Goal: Transaction & Acquisition: Purchase product/service

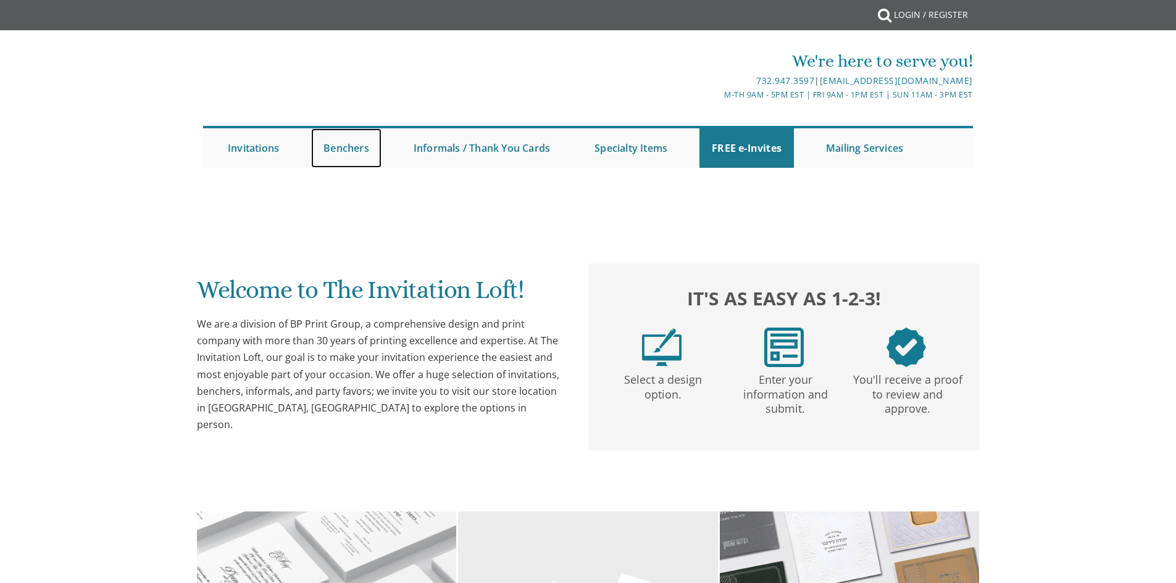
click at [343, 149] on link "Benchers" at bounding box center [346, 148] width 70 height 40
click at [345, 150] on link "Benchers" at bounding box center [346, 148] width 70 height 40
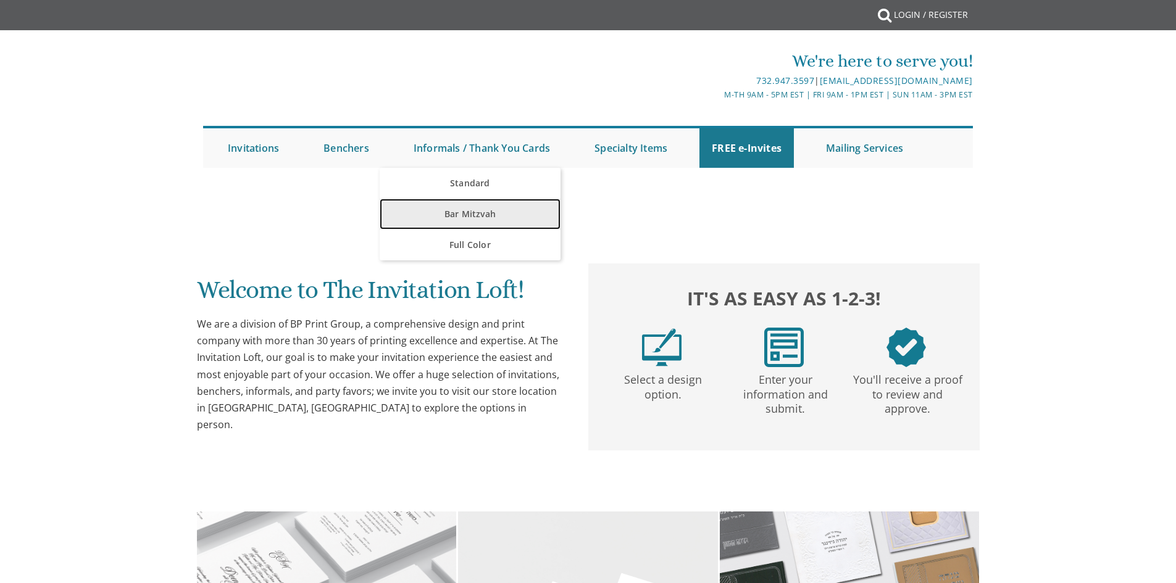
click at [465, 208] on link "Bar Mitzvah" at bounding box center [470, 214] width 181 height 31
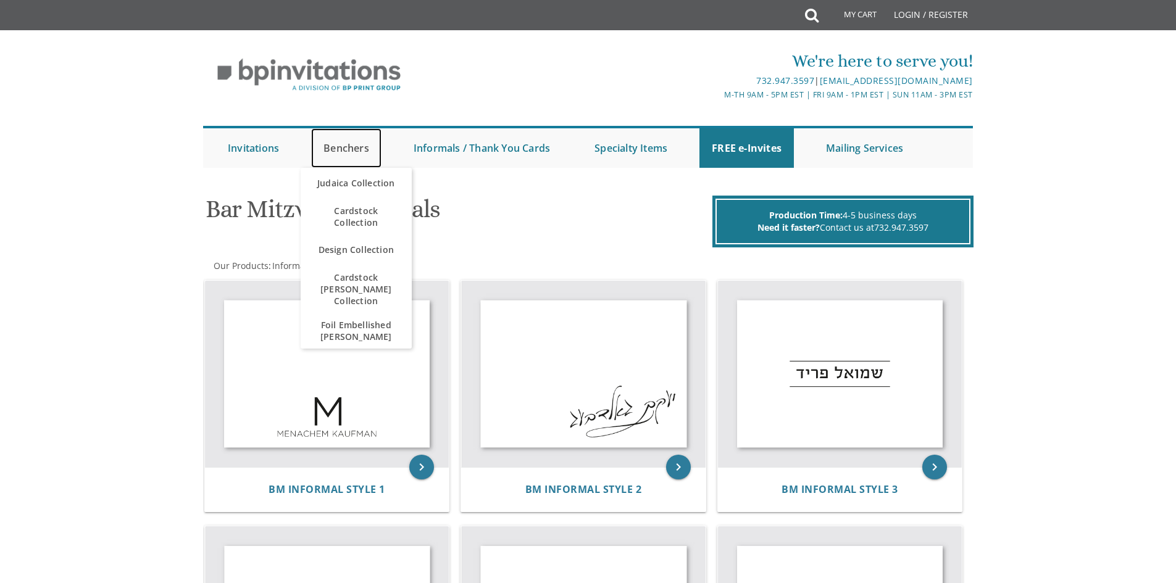
click at [331, 151] on link "Benchers" at bounding box center [346, 148] width 70 height 40
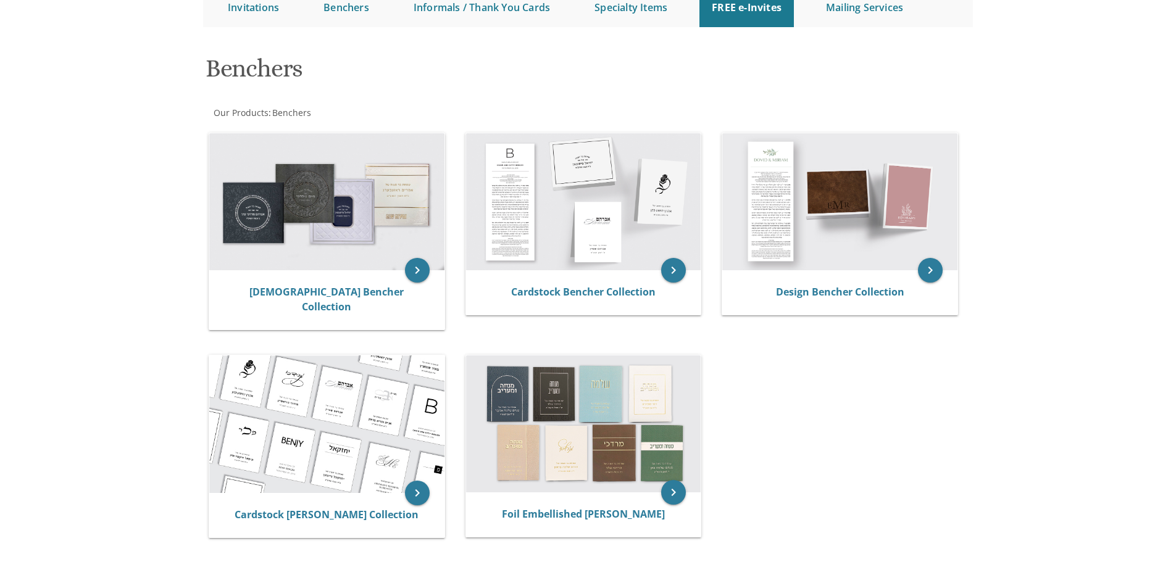
scroll to position [154, 0]
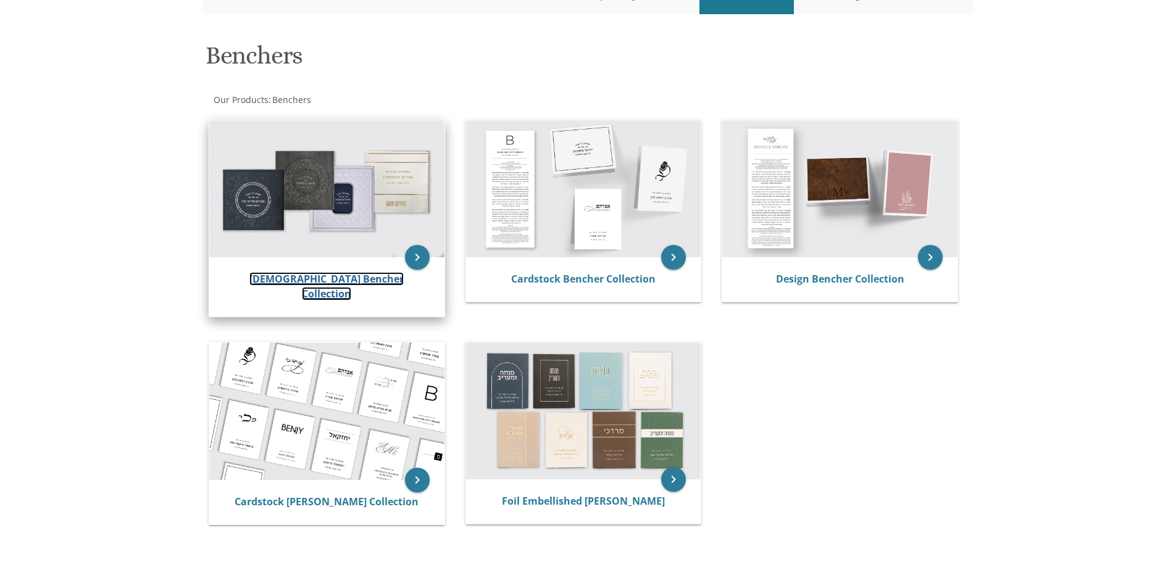
click at [325, 277] on link "[DEMOGRAPHIC_DATA] Bencher Collection" at bounding box center [326, 286] width 154 height 28
click at [422, 254] on icon "keyboard_arrow_right" at bounding box center [417, 257] width 25 height 25
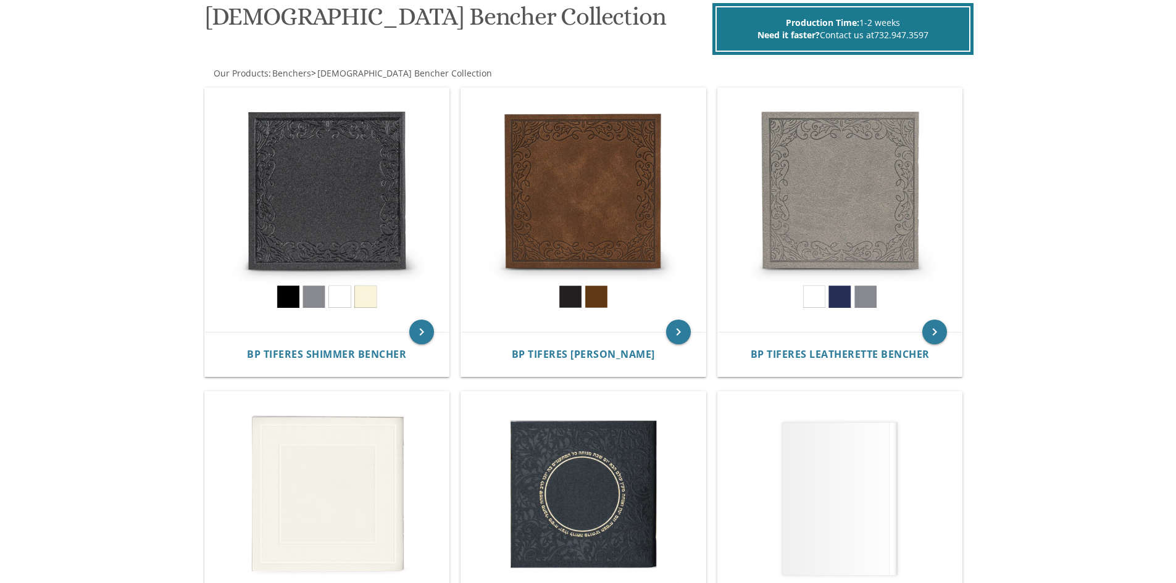
scroll to position [191, 0]
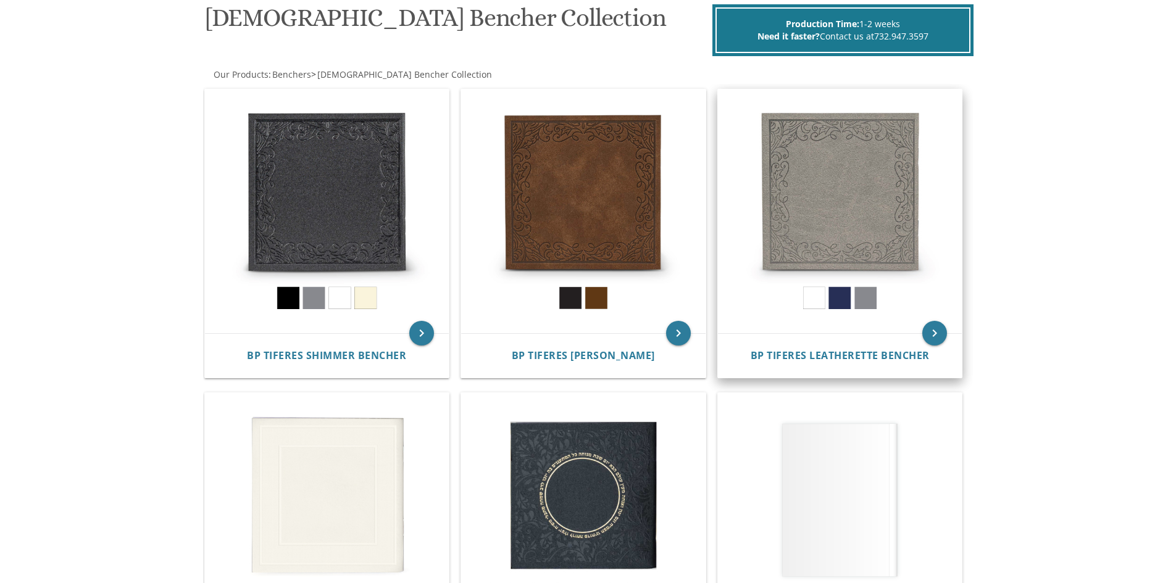
click at [816, 298] on img at bounding box center [840, 212] width 245 height 245
click at [812, 299] on img at bounding box center [840, 212] width 245 height 245
click at [828, 256] on img at bounding box center [840, 212] width 245 height 245
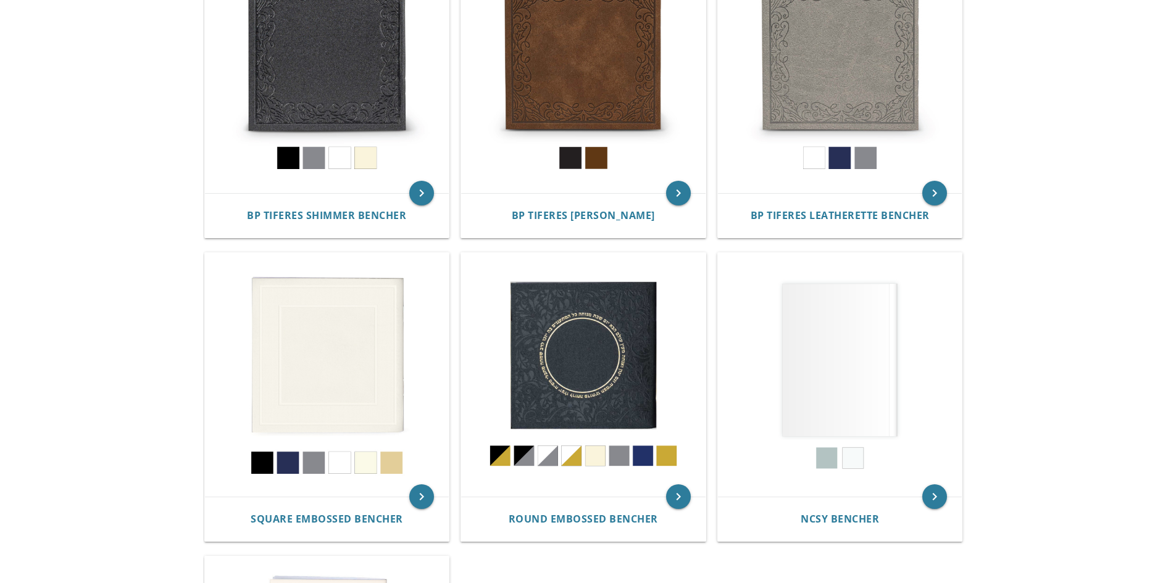
scroll to position [367, 0]
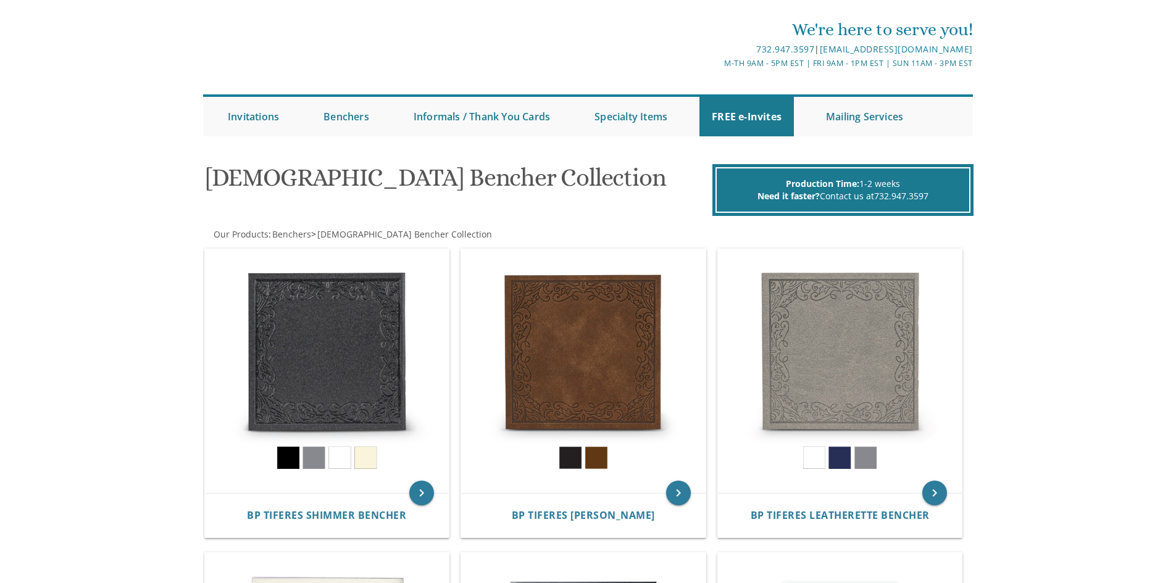
scroll to position [0, 0]
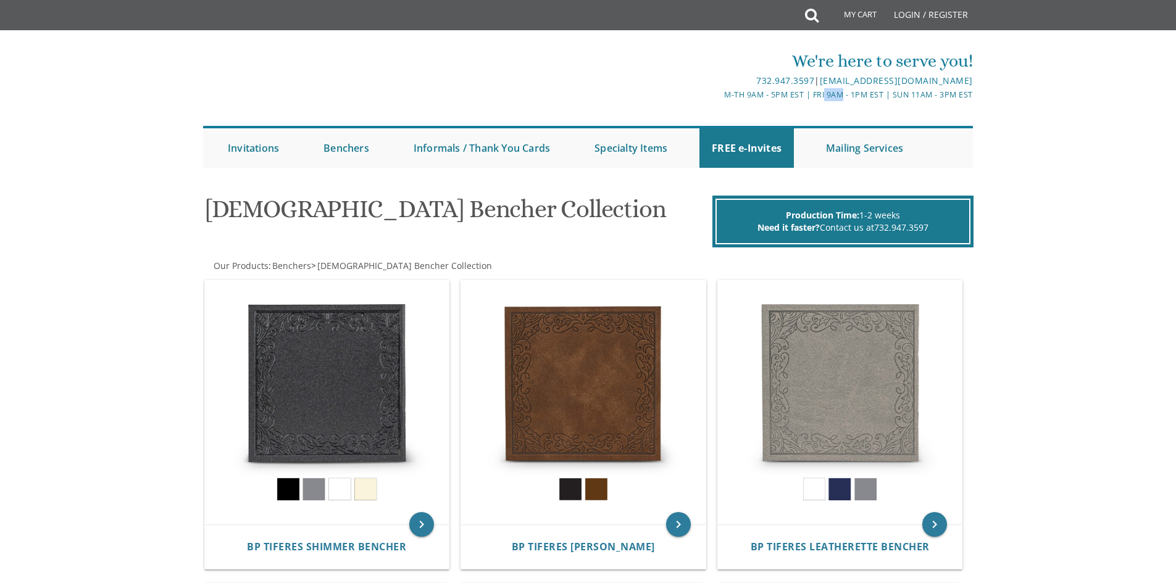
drag, startPoint x: 840, startPoint y: 92, endPoint x: 822, endPoint y: 95, distance: 17.6
click at [822, 95] on div "M-Th 9am - 5pm EST | Fri 9am - 1pm EST | Sun 11am - 3pm EST" at bounding box center [717, 94] width 512 height 13
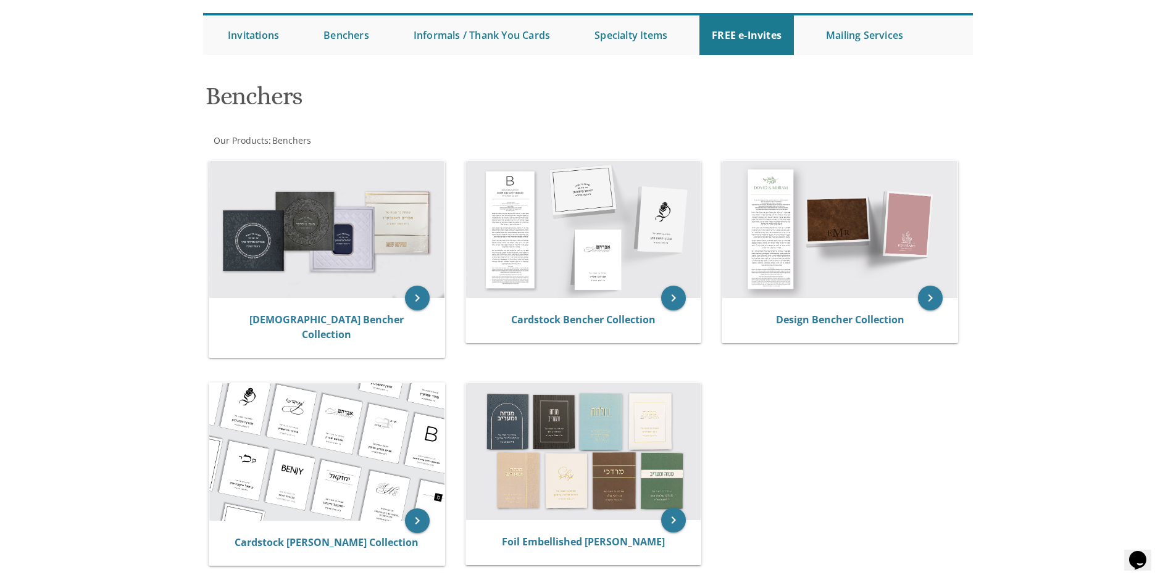
scroll to position [121, 0]
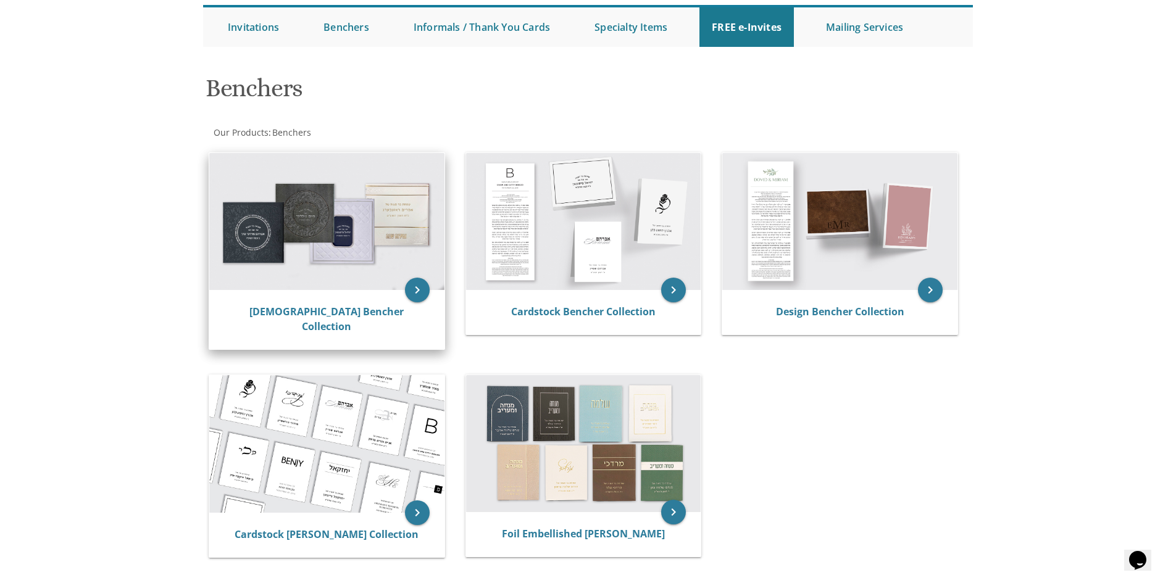
click at [403, 285] on img at bounding box center [326, 221] width 235 height 137
click at [406, 285] on icon "keyboard_arrow_right" at bounding box center [417, 290] width 25 height 25
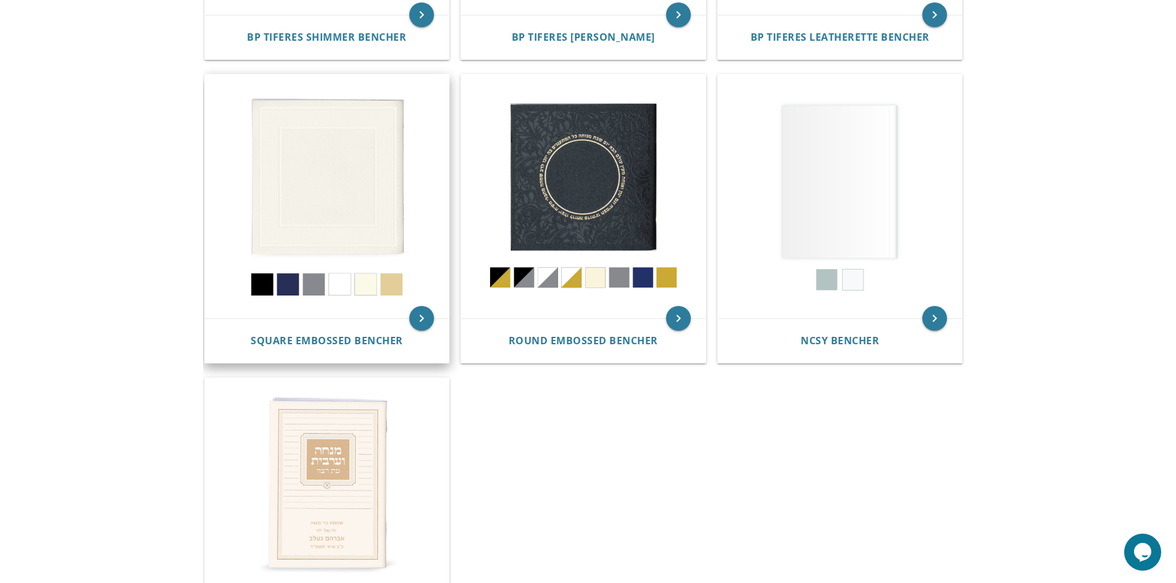
click at [374, 162] on img at bounding box center [327, 197] width 245 height 245
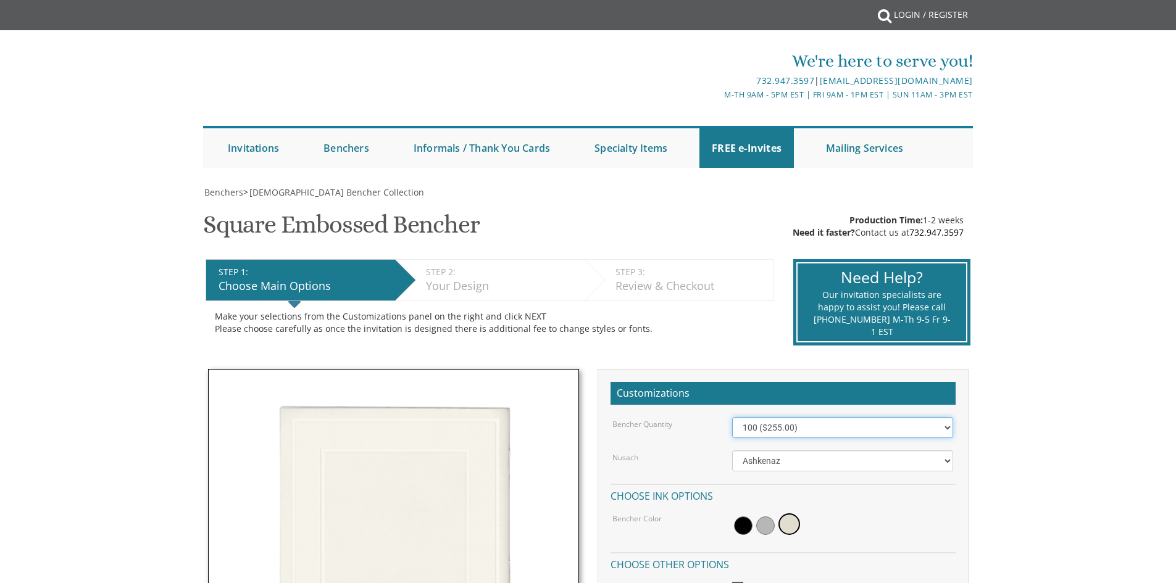
click at [951, 424] on select "100 ($255.00) 200 ($510.00) 300 ($765.00) 400 ($1,020.00) 500 ($1,275.00)" at bounding box center [842, 427] width 221 height 21
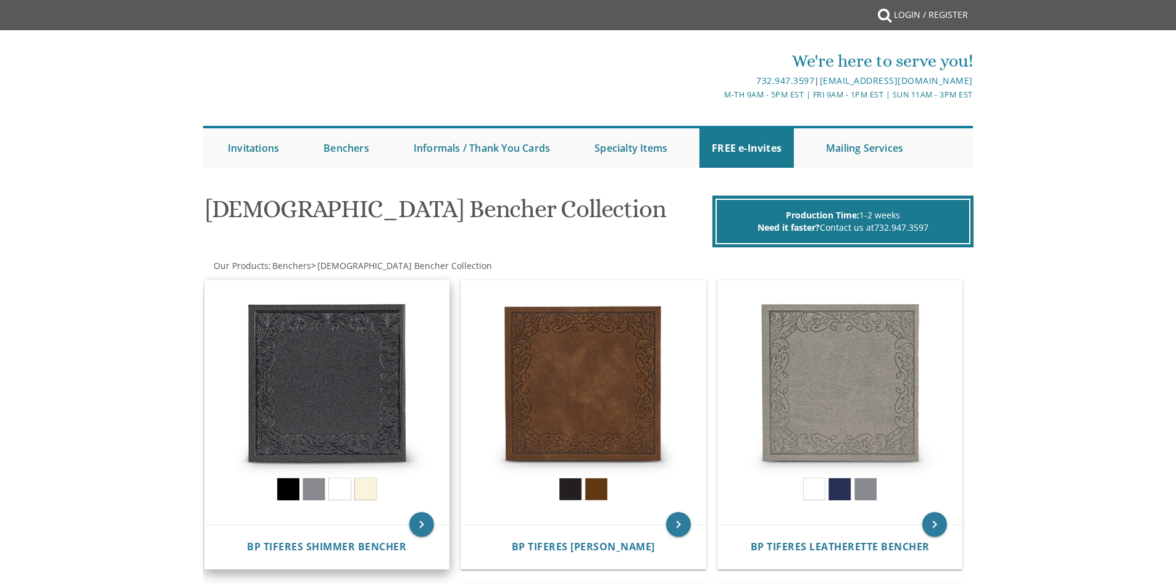
click at [348, 361] on img at bounding box center [327, 403] width 245 height 245
click at [380, 417] on img at bounding box center [327, 403] width 245 height 245
click at [420, 529] on icon "keyboard_arrow_right" at bounding box center [421, 524] width 25 height 25
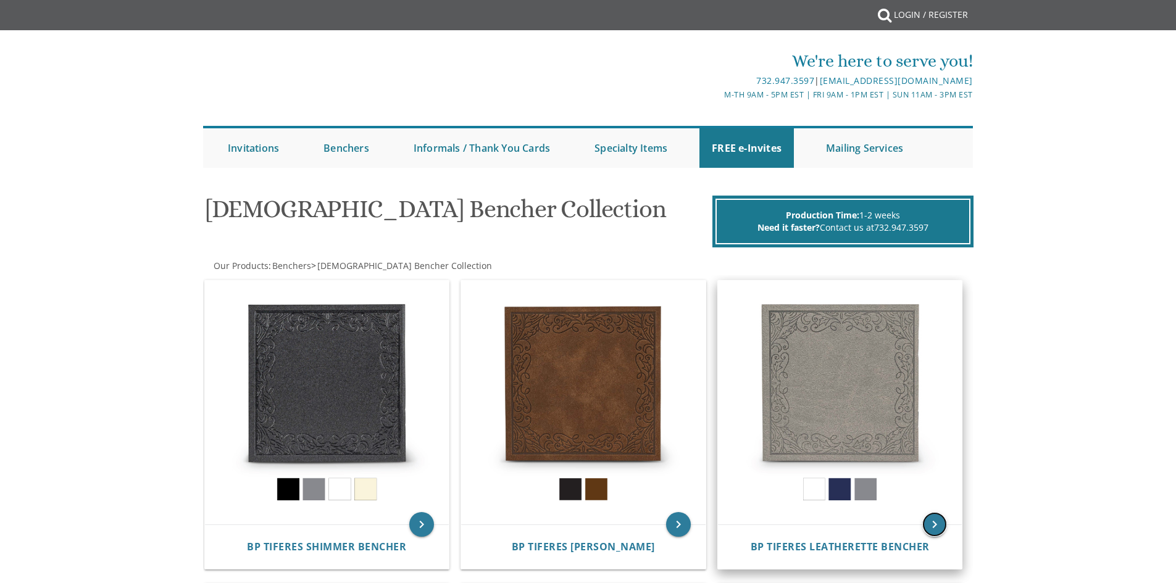
click at [930, 529] on icon "keyboard_arrow_right" at bounding box center [934, 524] width 25 height 25
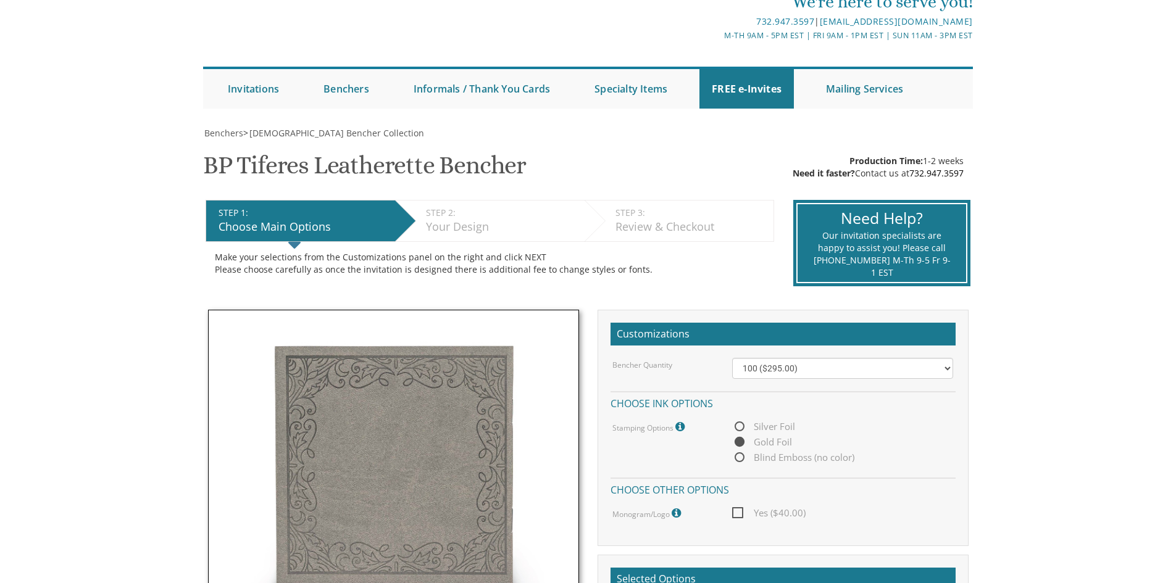
scroll to position [77, 0]
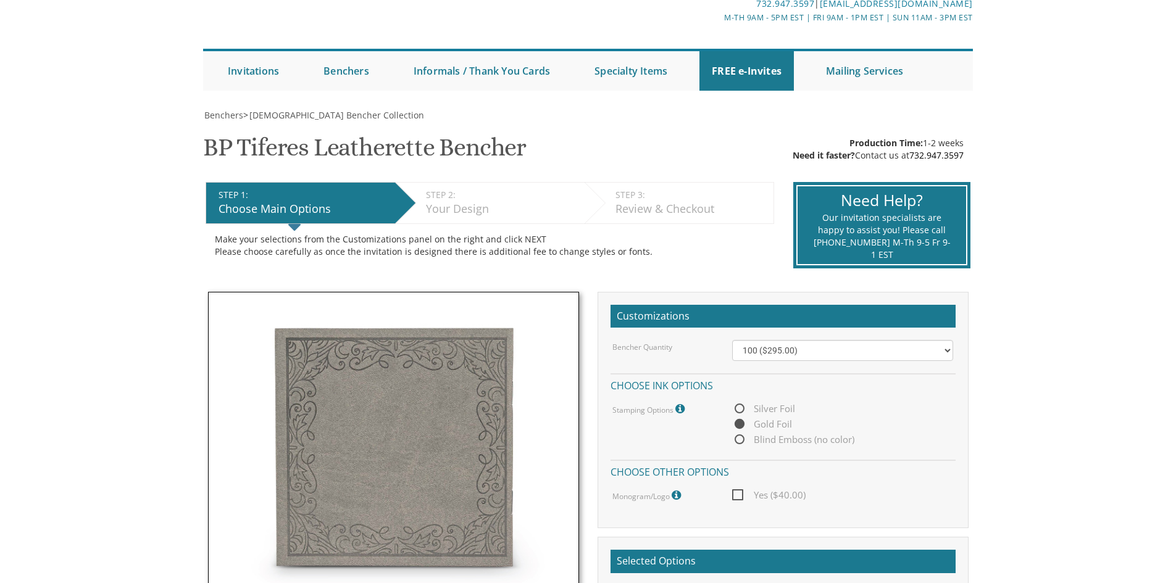
click at [788, 445] on span "Blind Emboss (no color)" at bounding box center [793, 439] width 122 height 15
click at [740, 445] on input "Blind Emboss (no color)" at bounding box center [736, 441] width 8 height 8
radio input "true"
click at [788, 445] on span "Blind Emboss (no color)" at bounding box center [793, 439] width 122 height 15
click at [740, 445] on input "Blind Emboss (no color)" at bounding box center [736, 441] width 8 height 8
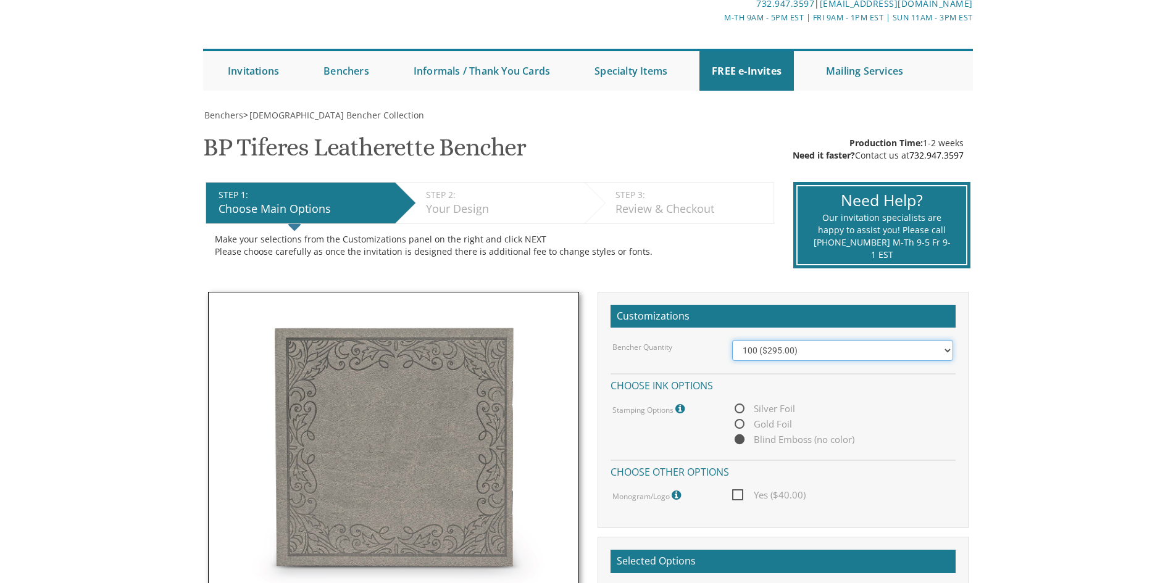
click at [902, 353] on select "100 ($295.00) 200 ($590.00) 300 ($885.00) 400 ($1,180.00) 500 ($1,475.00)" at bounding box center [842, 350] width 221 height 21
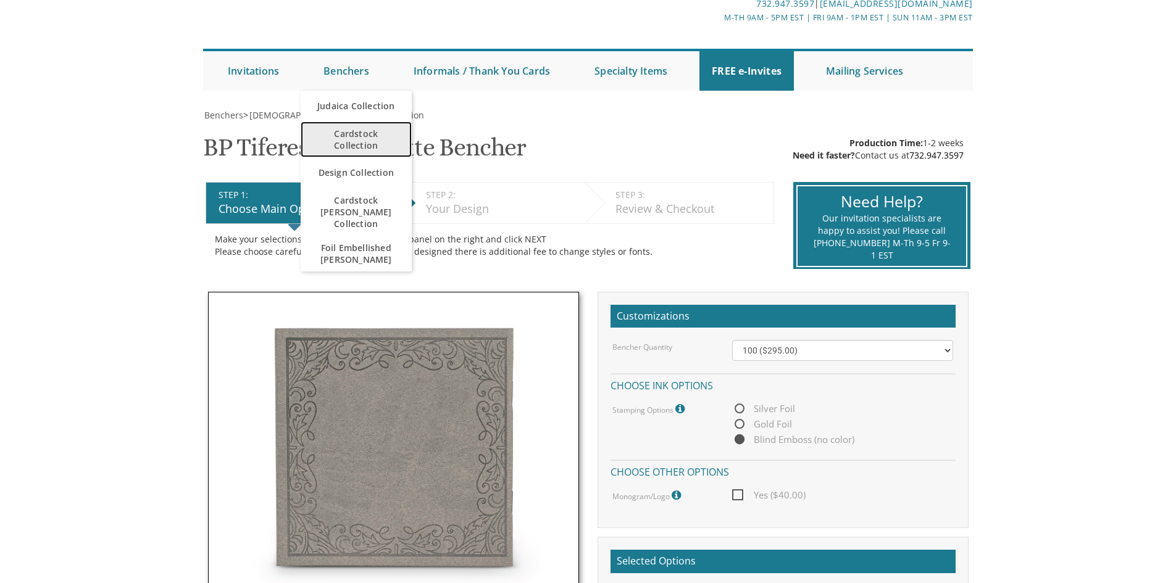
click at [359, 139] on span "Cardstock Collection" at bounding box center [356, 140] width 86 height 36
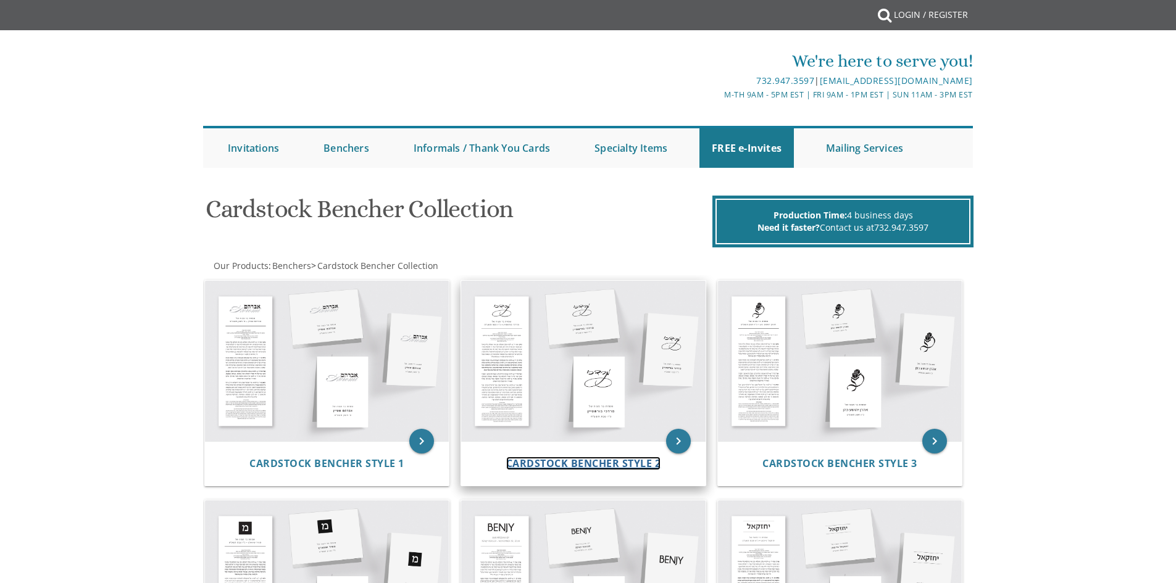
click at [566, 468] on span "Cardstock Bencher Style 2" at bounding box center [583, 464] width 155 height 14
click at [566, 467] on span "Cardstock Bencher Style 2" at bounding box center [583, 464] width 155 height 14
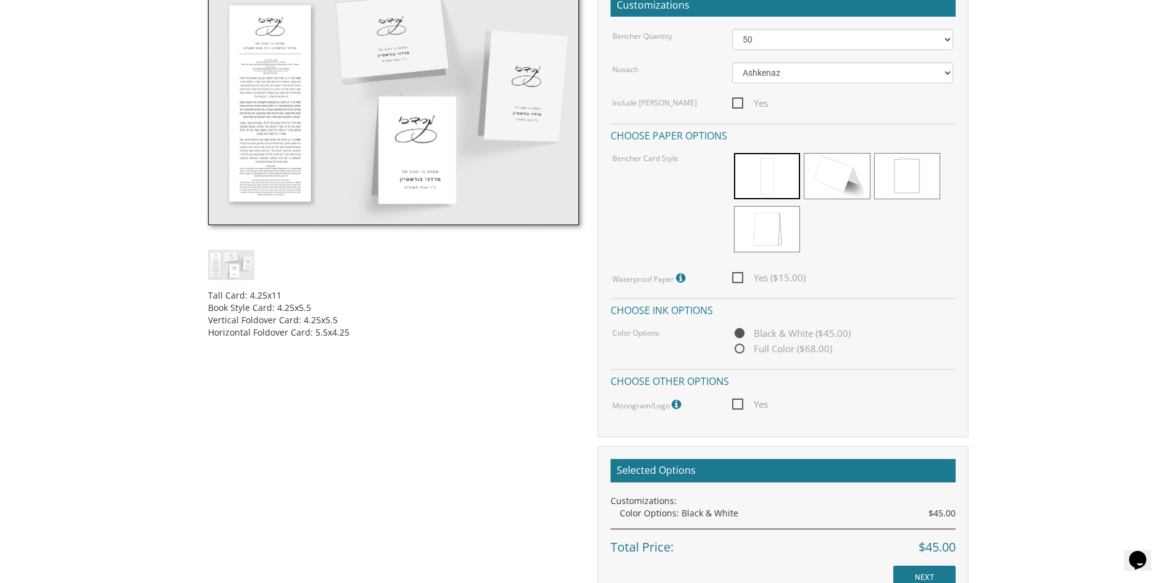
scroll to position [391, 0]
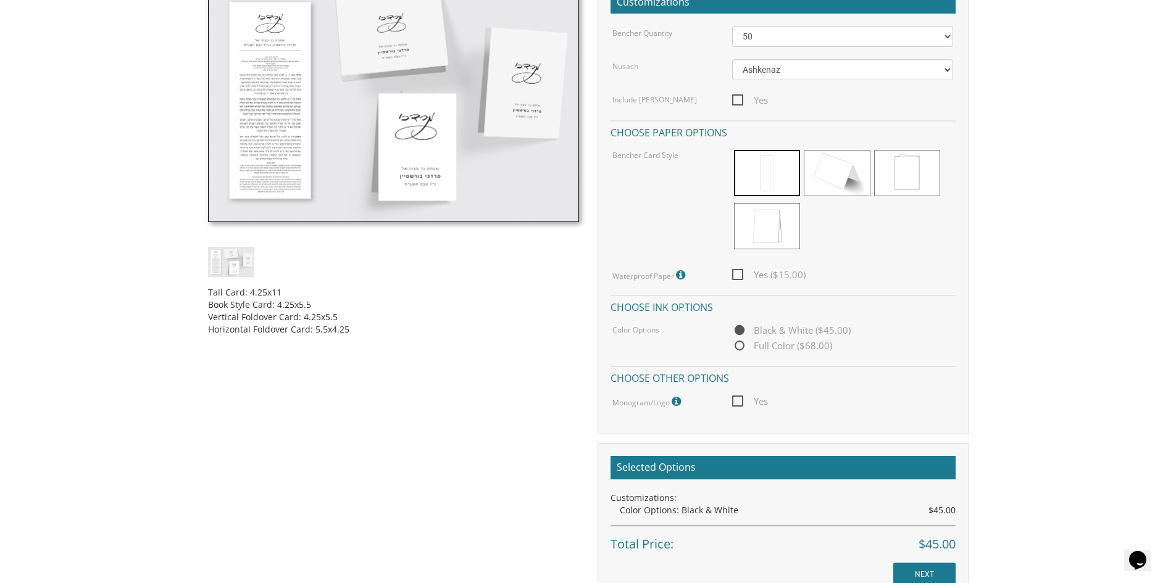
drag, startPoint x: 1181, startPoint y: 81, endPoint x: 1145, endPoint y: 232, distance: 155.5
